Goal: Task Accomplishment & Management: Manage account settings

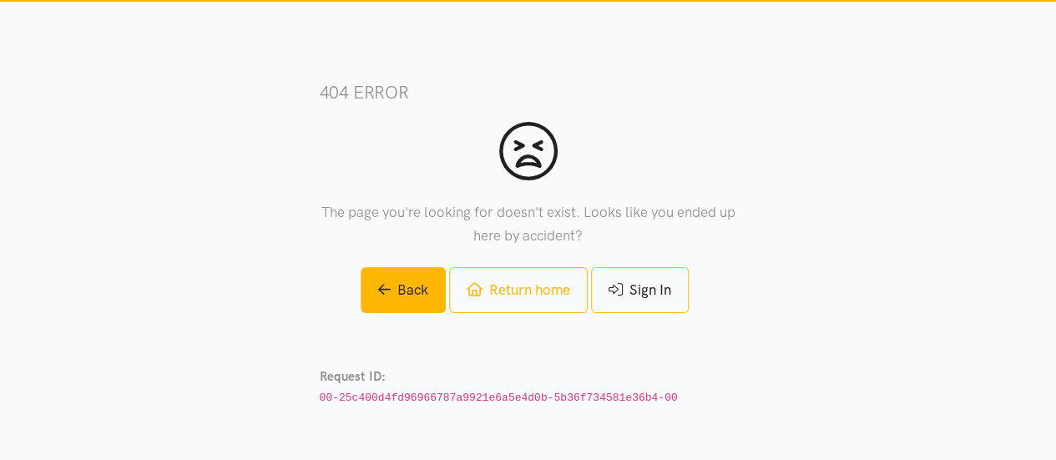
drag, startPoint x: 0, startPoint y: 0, endPoint x: 616, endPoint y: 340, distance: 703.3
click at [616, 340] on div "404 error The page you're looking for doesn't exist. Looks like you ended up he…" at bounding box center [528, 243] width 417 height 486
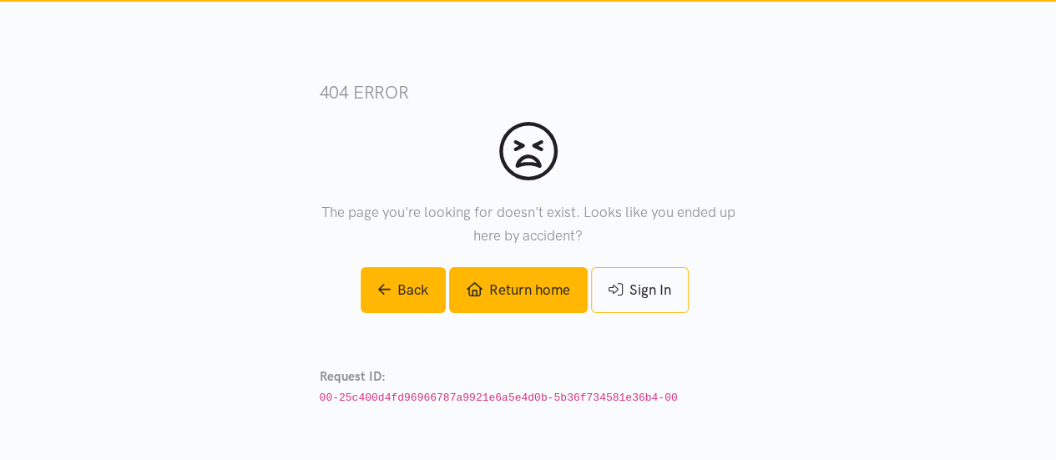
click at [522, 283] on link "Return home" at bounding box center [518, 290] width 139 height 46
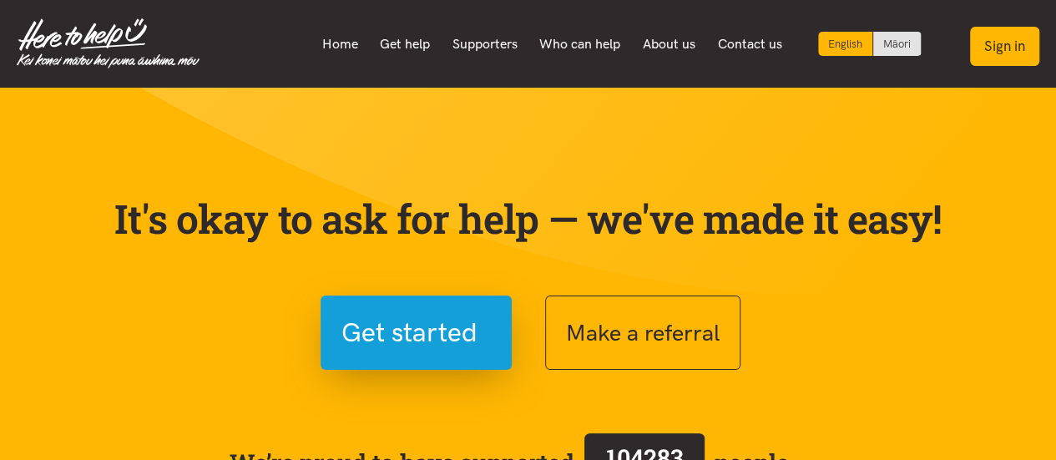
click at [1000, 36] on button "Sign in" at bounding box center [1004, 46] width 69 height 39
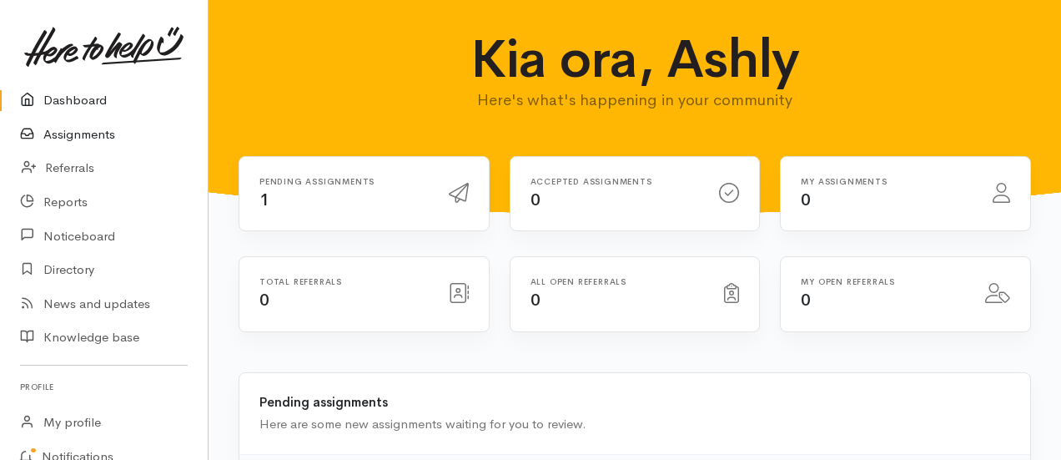
click at [103, 135] on link "Assignments" at bounding box center [104, 135] width 208 height 34
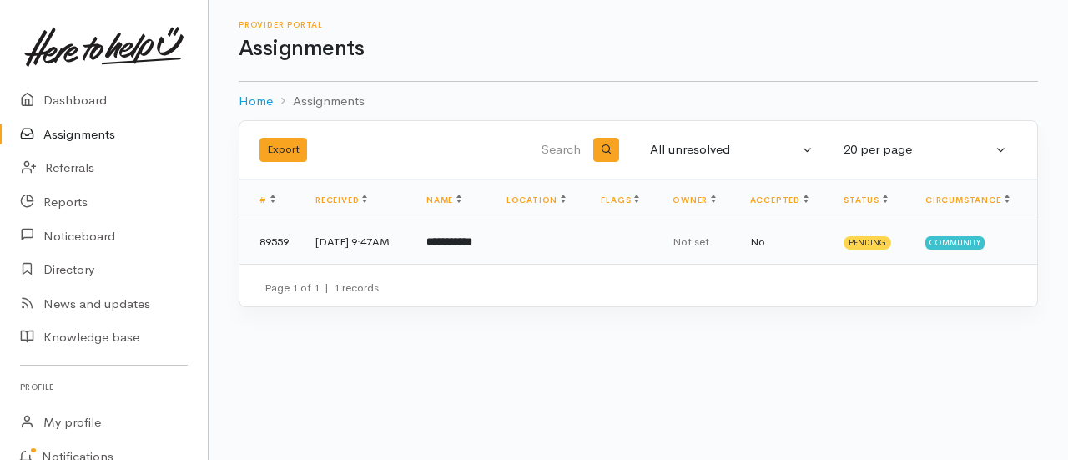
click at [472, 240] on b "**********" at bounding box center [449, 241] width 46 height 11
